Goal: Task Accomplishment & Management: Use online tool/utility

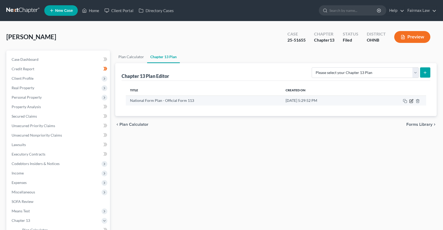
click at [411, 101] on icon "button" at bounding box center [411, 100] width 2 height 2
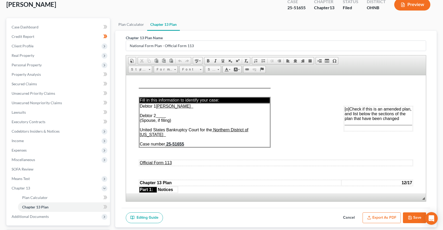
scroll to position [78, 0]
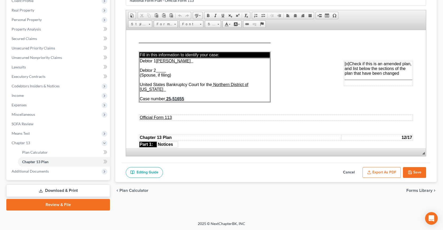
click at [380, 169] on button "Export as PDF" at bounding box center [381, 172] width 38 height 11
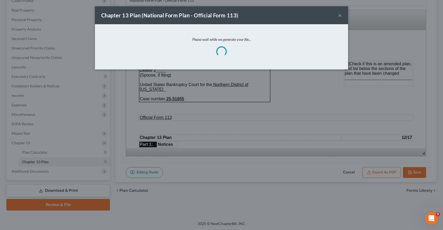
scroll to position [0, 0]
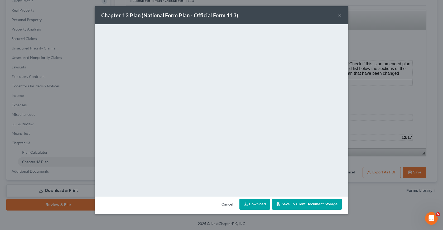
click at [375, 104] on div "Chapter 13 Plan (National Form Plan - Official Form 113) × <object ng-attr-data…" at bounding box center [221, 115] width 443 height 230
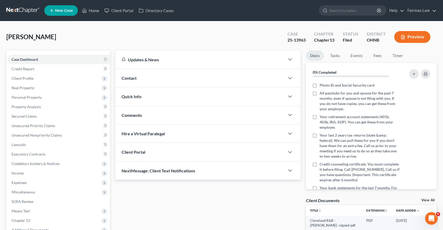
scroll to position [66, 0]
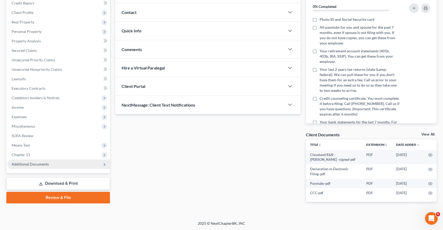
click at [50, 167] on span "Additional Documents" at bounding box center [58, 164] width 102 height 9
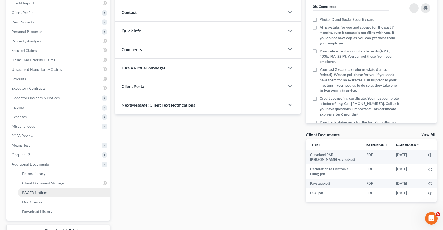
click at [46, 193] on span "PACER Notices" at bounding box center [34, 192] width 25 height 4
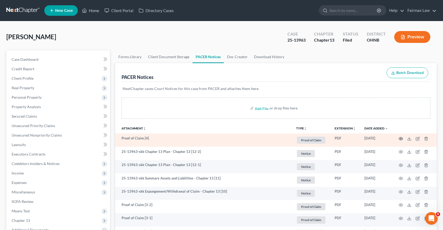
click at [402, 138] on icon "button" at bounding box center [401, 138] width 4 height 3
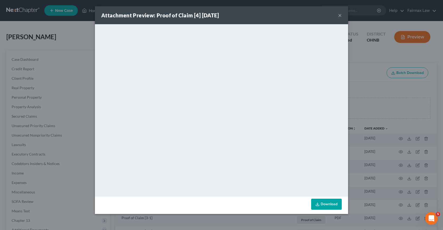
click at [380, 114] on div "Attachment Preview: Proof of Claim [4] [DATE] × <object ng-attr-data='[URL][DOM…" at bounding box center [221, 115] width 443 height 230
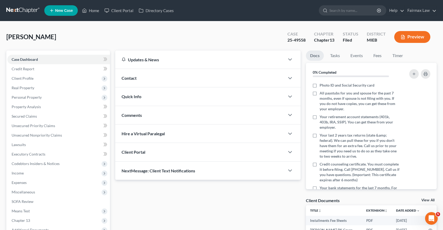
scroll to position [59, 0]
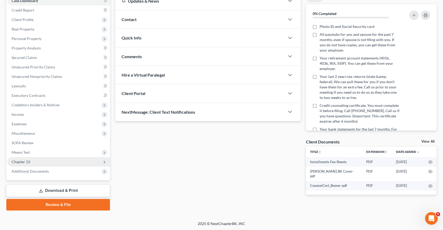
click at [46, 159] on span "Chapter 13" at bounding box center [58, 161] width 102 height 9
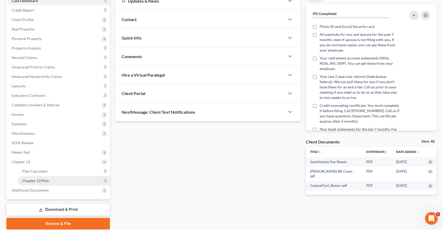
click at [43, 180] on span "Chapter 13 Plan" at bounding box center [35, 181] width 27 height 4
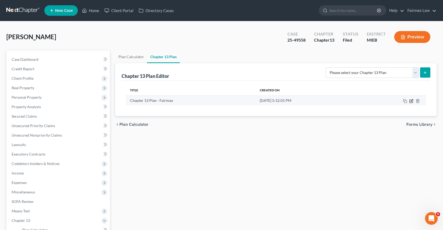
click at [411, 103] on icon "button" at bounding box center [411, 101] width 4 height 4
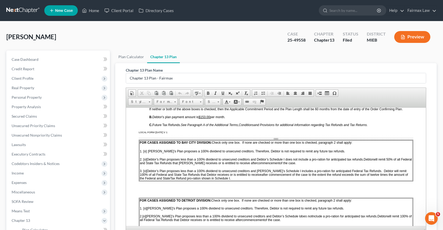
scroll to position [179, 0]
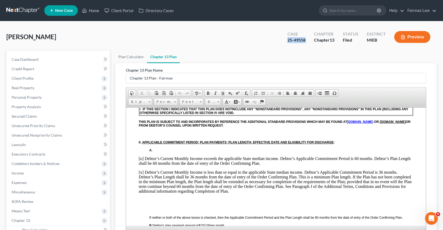
drag, startPoint x: 306, startPoint y: 40, endPoint x: 285, endPoint y: 40, distance: 21.1
click at [285, 40] on div "Case 25-49558" at bounding box center [296, 38] width 27 height 16
copy div "25-49558"
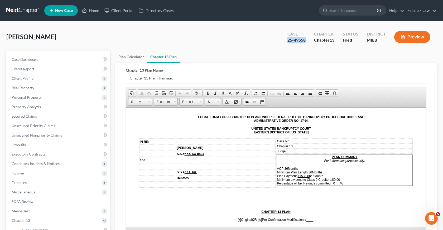
scroll to position [4, 0]
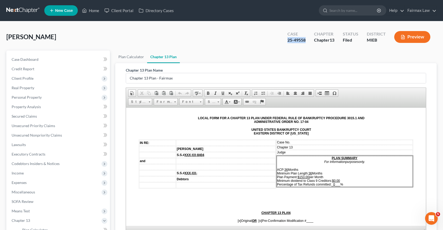
copy div "25-49558"
click at [300, 143] on td "Case No." at bounding box center [344, 142] width 136 height 5
click at [302, 144] on td "Case No." at bounding box center [344, 142] width 136 height 5
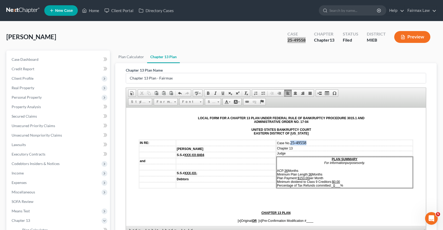
drag, startPoint x: 307, startPoint y: 143, endPoint x: 292, endPoint y: 142, distance: 15.6
click at [292, 142] on td "Case No. 25-49558 ​" at bounding box center [344, 143] width 136 height 6
click at [191, 103] on span "Font" at bounding box center [188, 102] width 18 height 7
click at [195, 114] on link "Arial" at bounding box center [199, 114] width 38 height 7
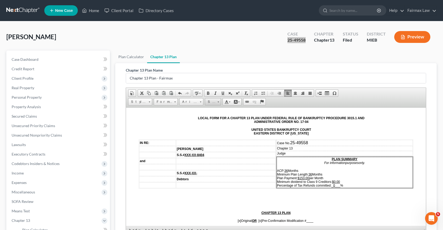
click at [208, 103] on span "Size" at bounding box center [210, 102] width 11 height 7
click at [214, 145] on link "12" at bounding box center [221, 143] width 30 height 7
